Goal: Find contact information: Find contact information

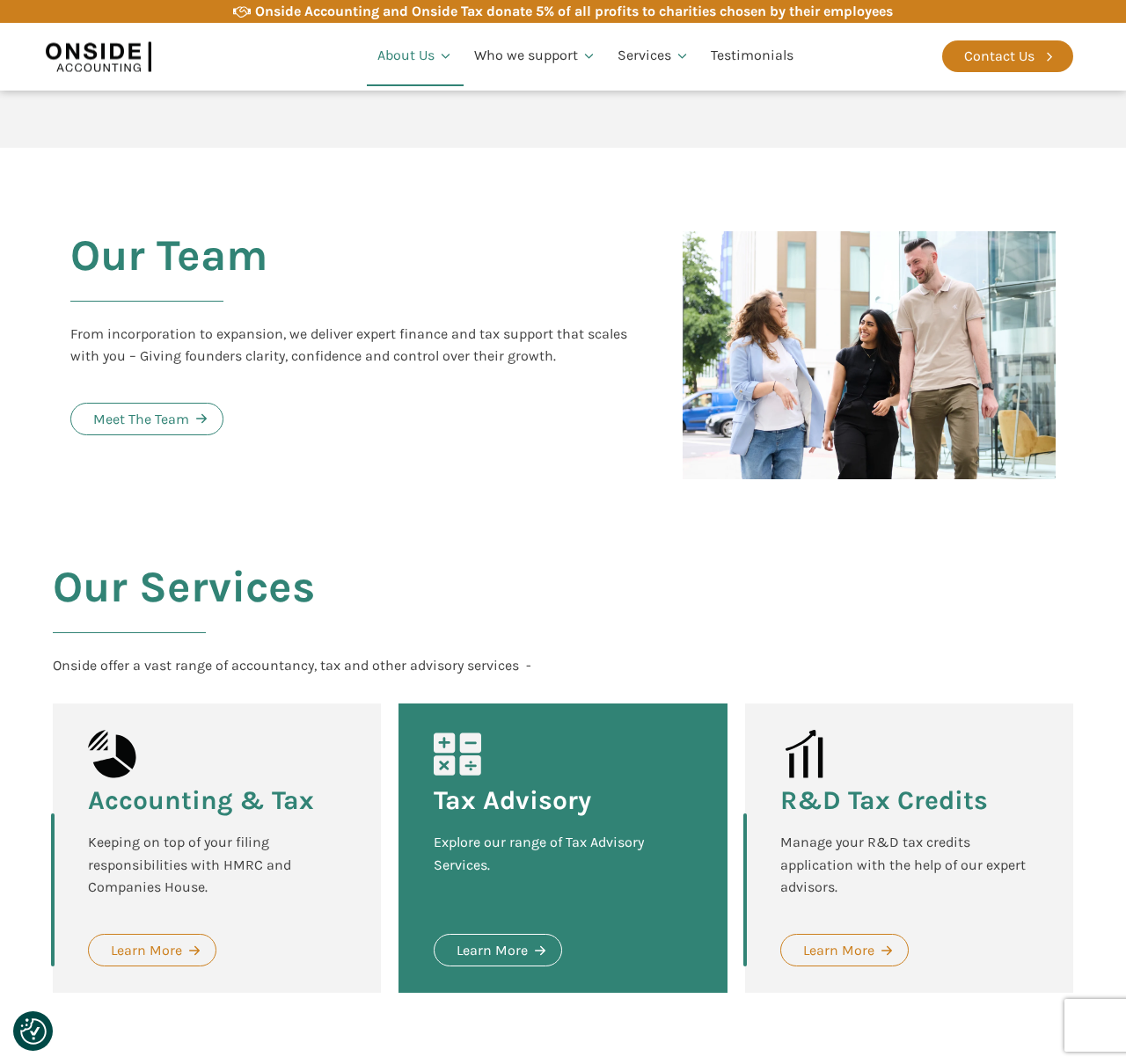
scroll to position [1731, 0]
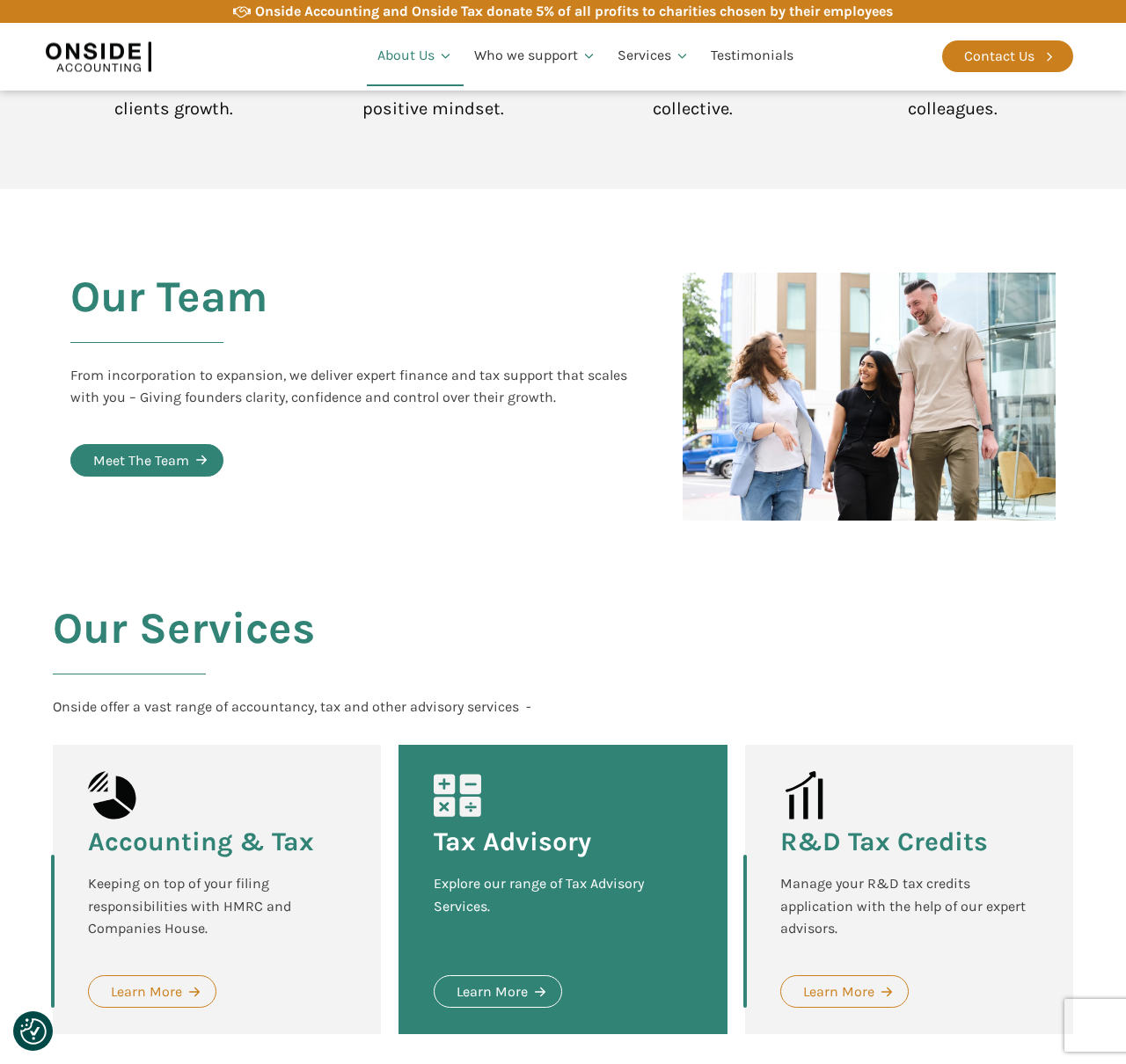
click at [95, 449] on div "Meet The Team" at bounding box center [141, 460] width 96 height 22
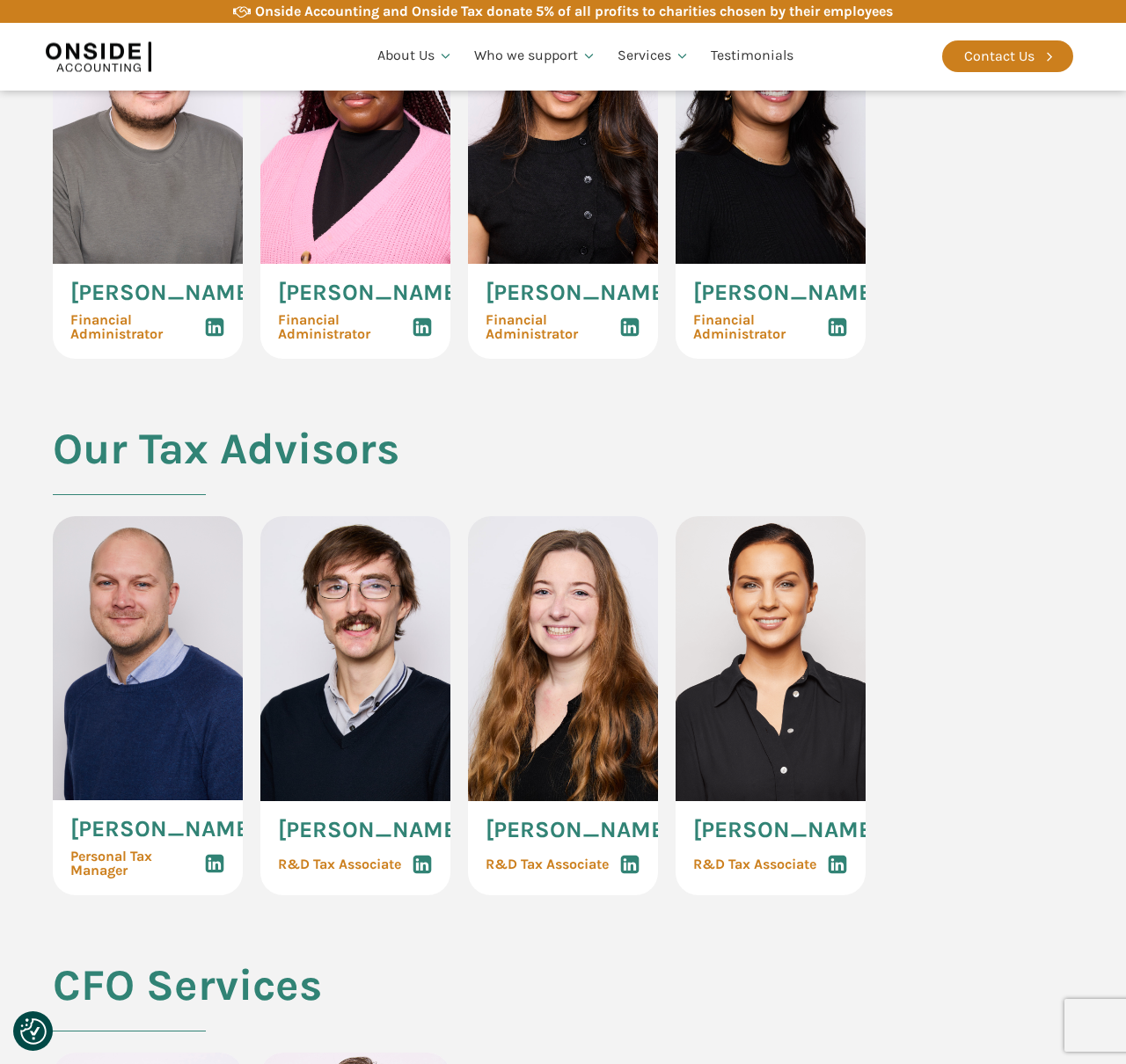
scroll to position [3363, 0]
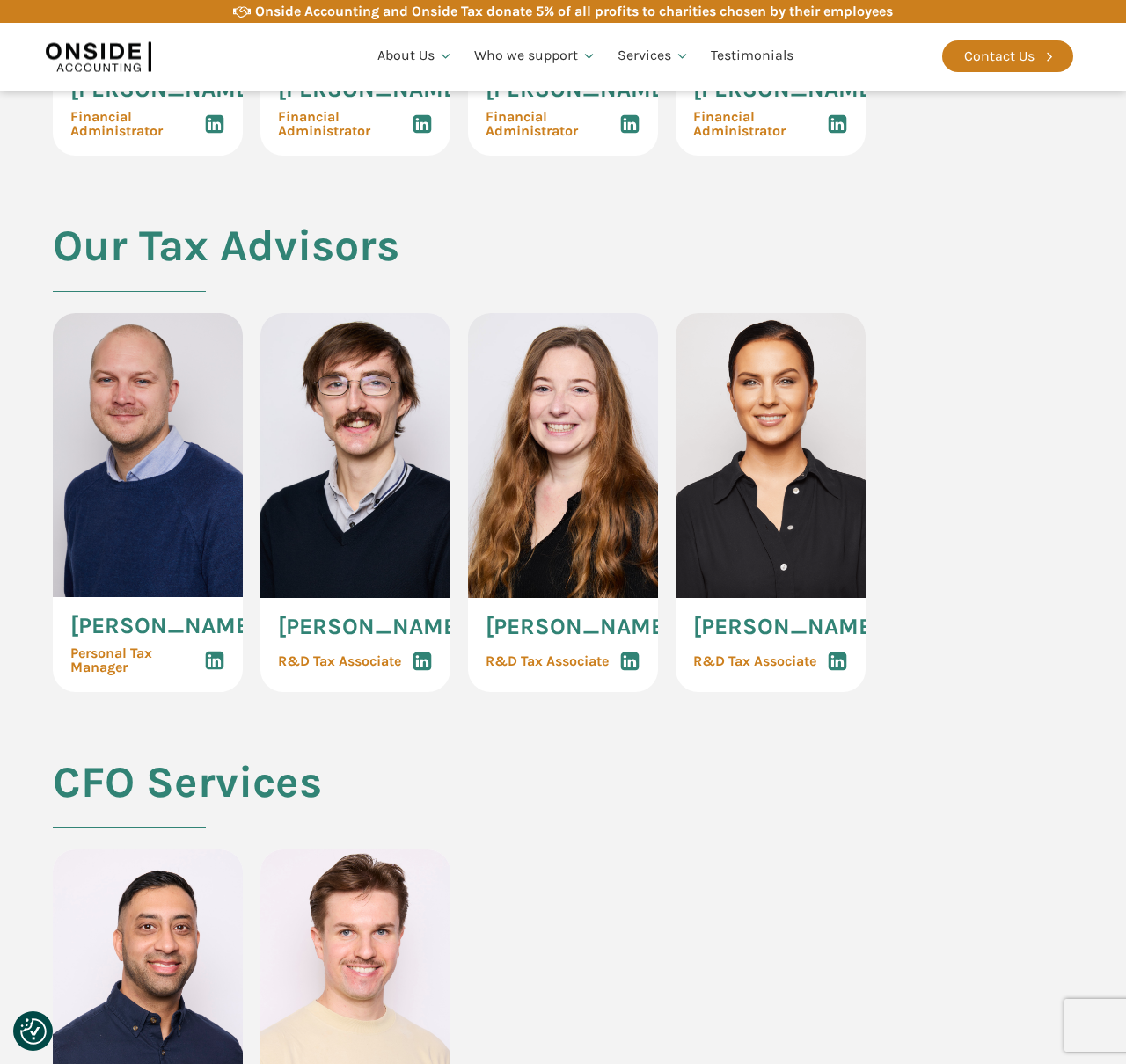
click at [124, 638] on span "[PERSON_NAME]" at bounding box center [163, 626] width 187 height 22
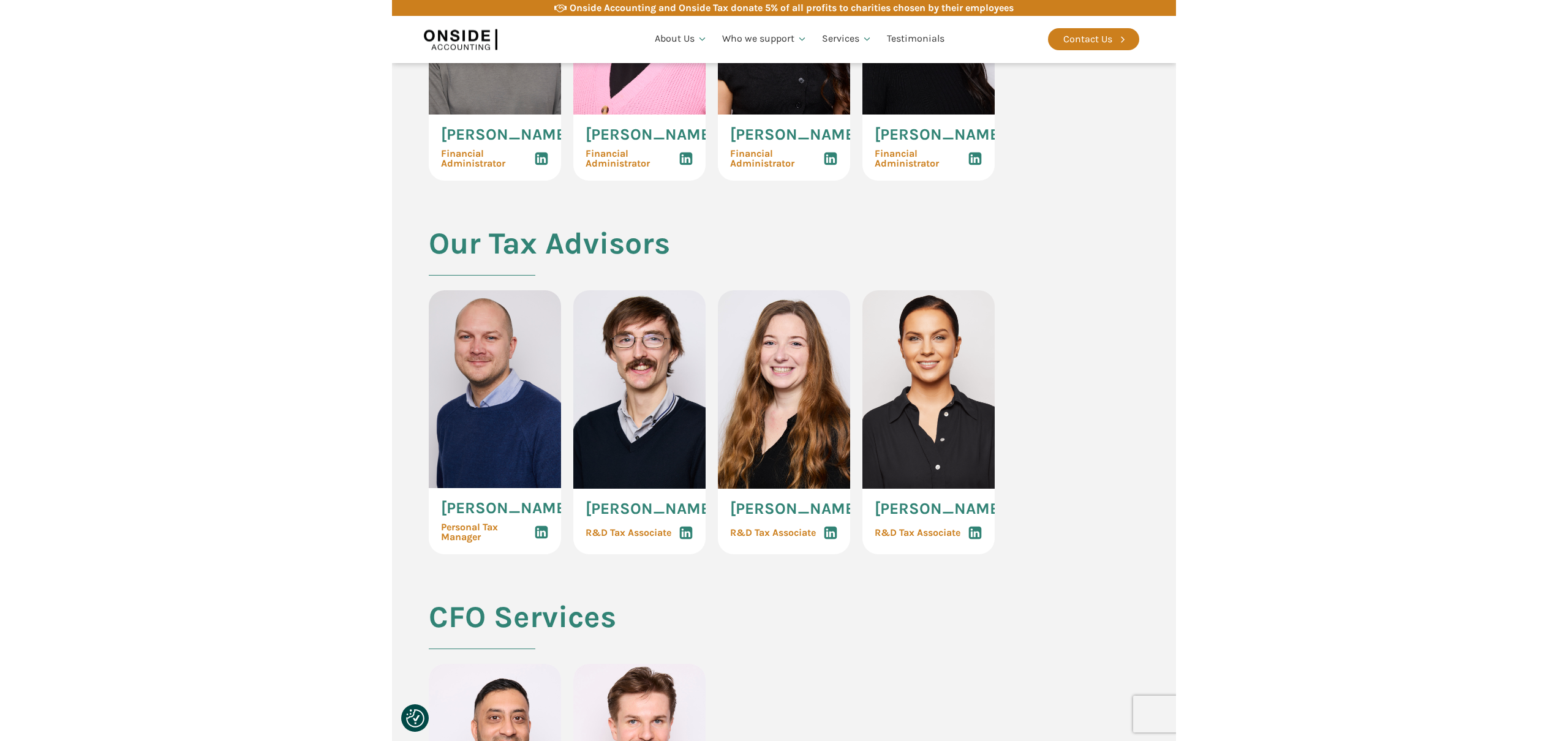
scroll to position [2264, 0]
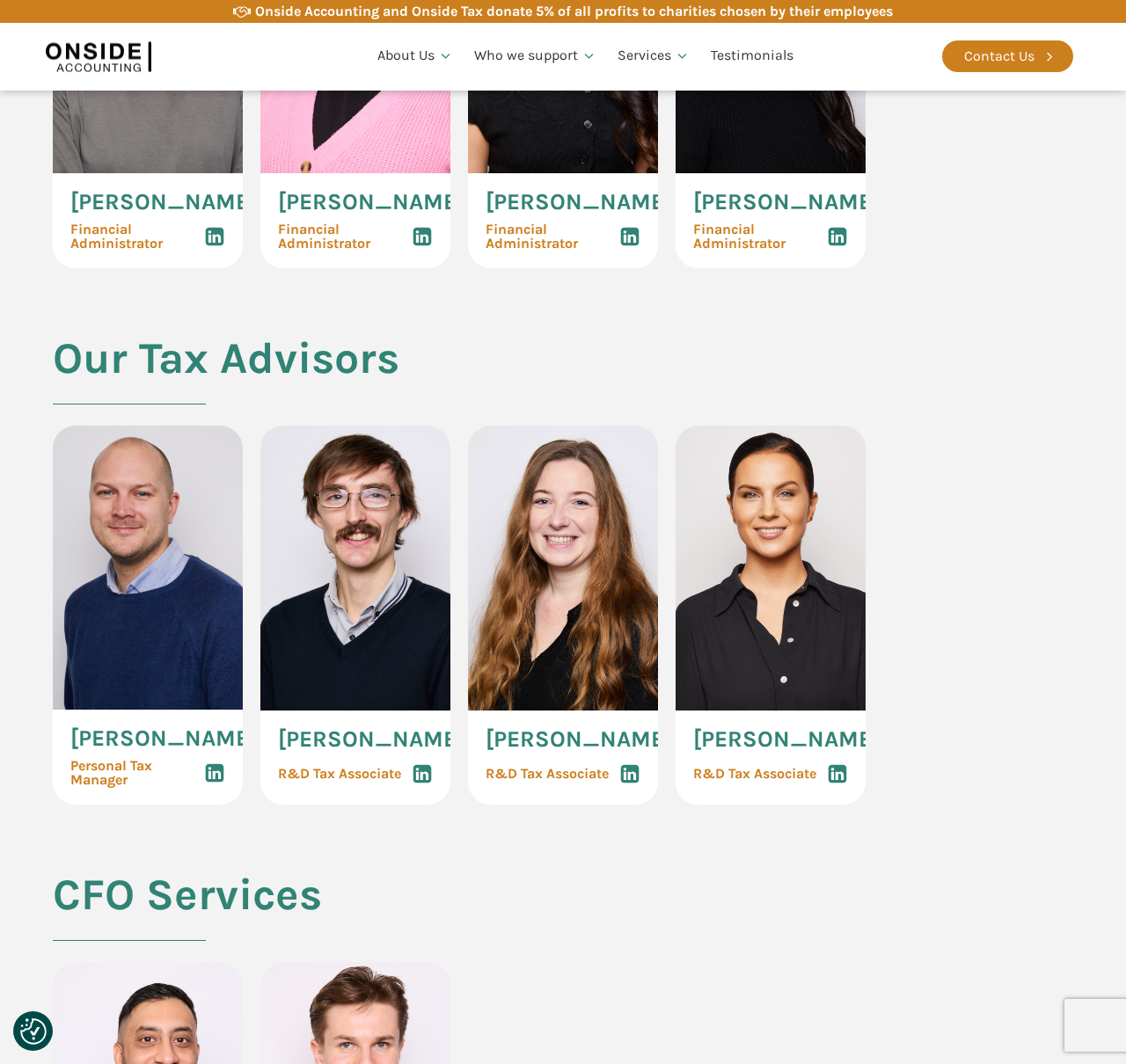
click at [212, 783] on use at bounding box center [215, 773] width 19 height 19
